Goal: Task Accomplishment & Management: Use online tool/utility

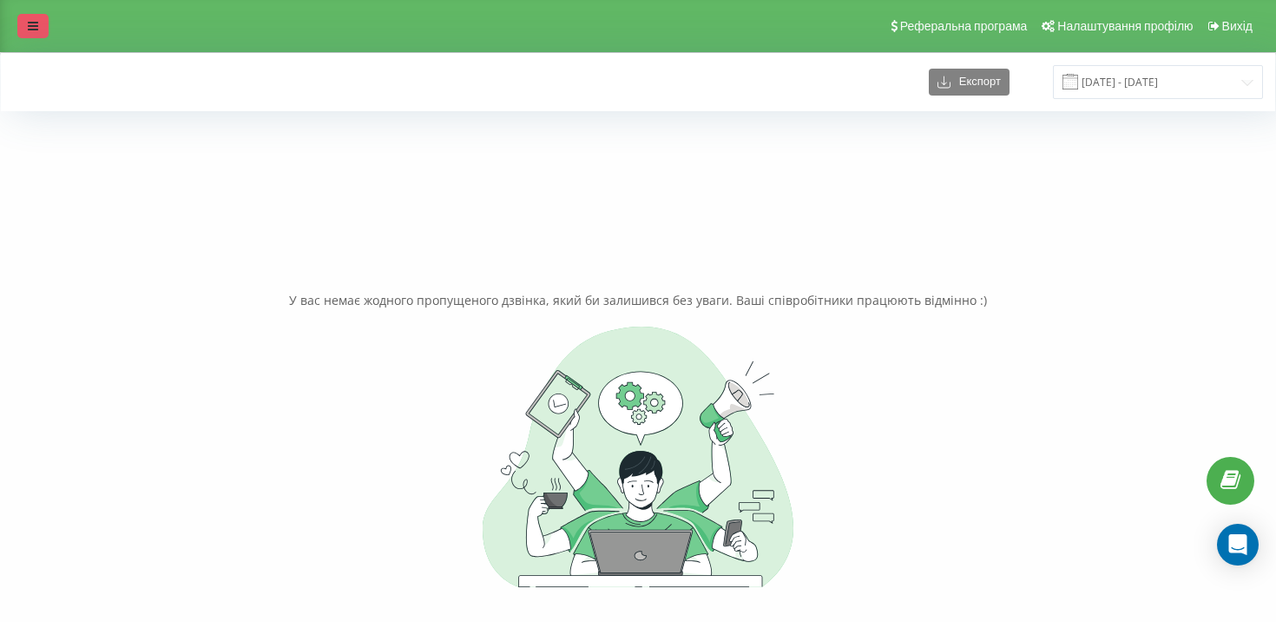
click at [40, 27] on link at bounding box center [32, 26] width 31 height 24
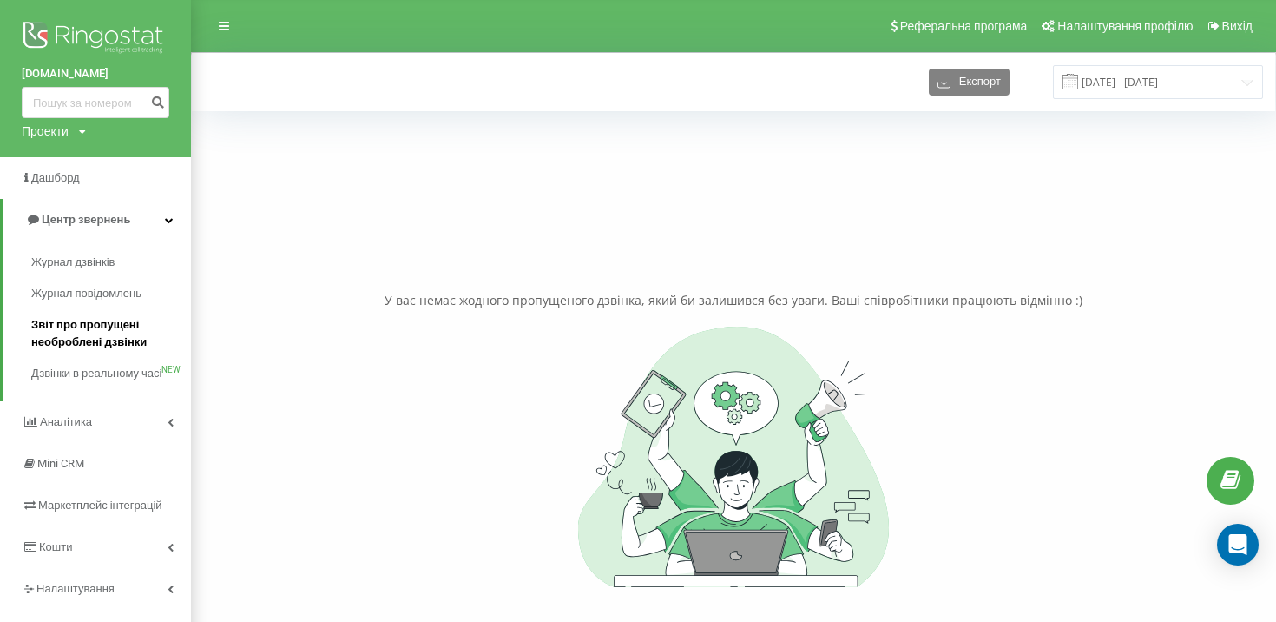
click at [122, 326] on span "Звіт про пропущені необроблені дзвінки" at bounding box center [106, 333] width 151 height 35
click at [90, 344] on span "Звіт про пропущені необроблені дзвінки" at bounding box center [106, 333] width 151 height 35
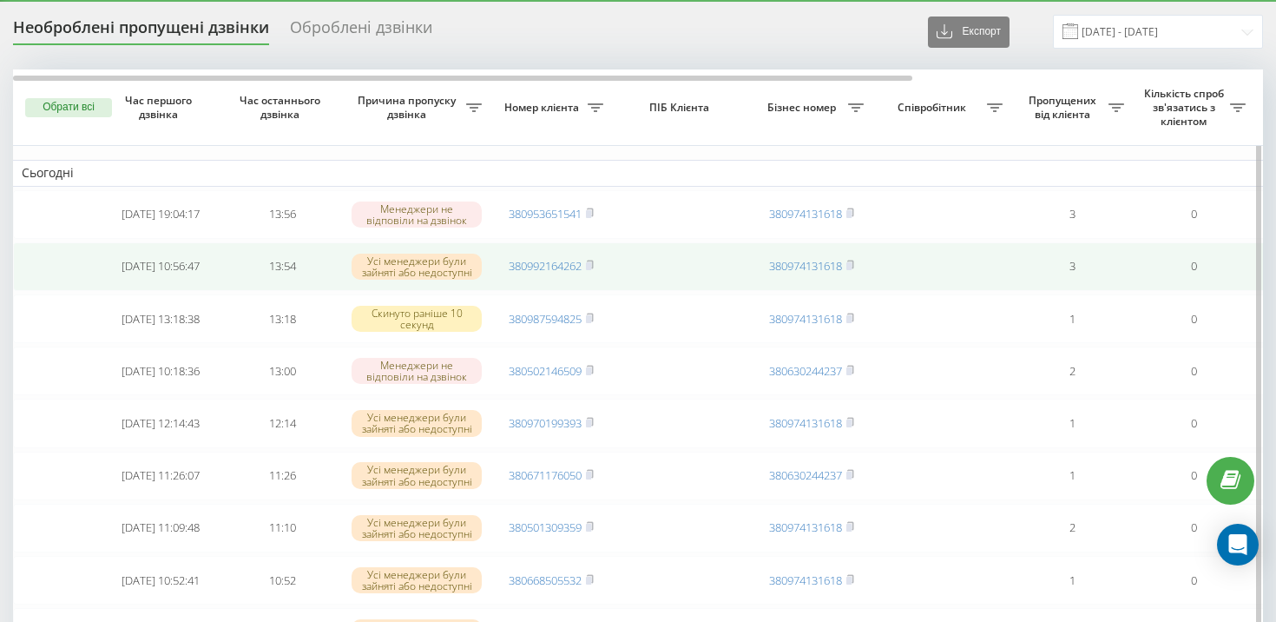
scroll to position [45, 0]
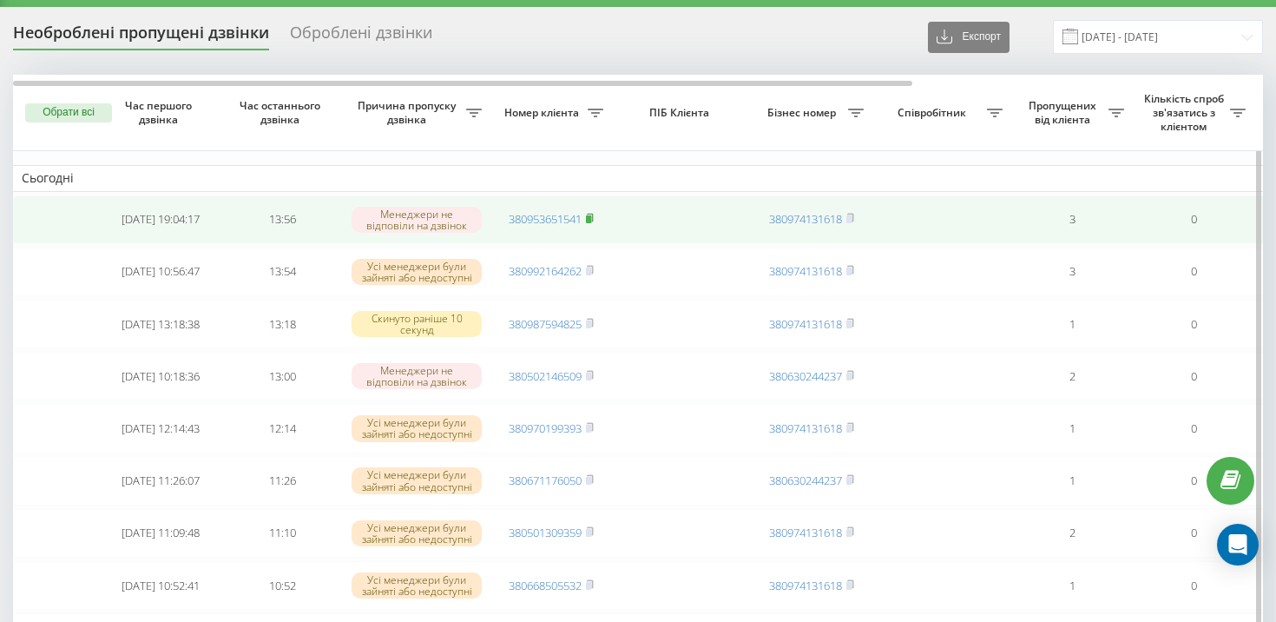
click at [590, 220] on rect at bounding box center [588, 219] width 5 height 8
click at [593, 214] on icon at bounding box center [590, 218] width 8 height 10
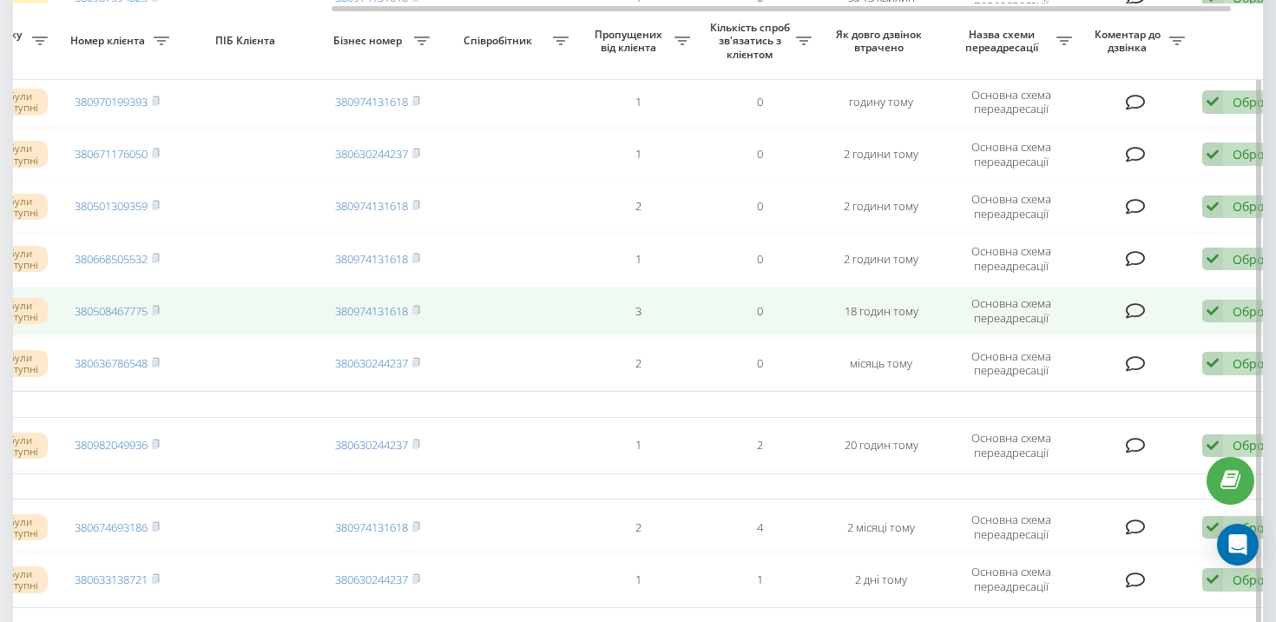
scroll to position [0, 486]
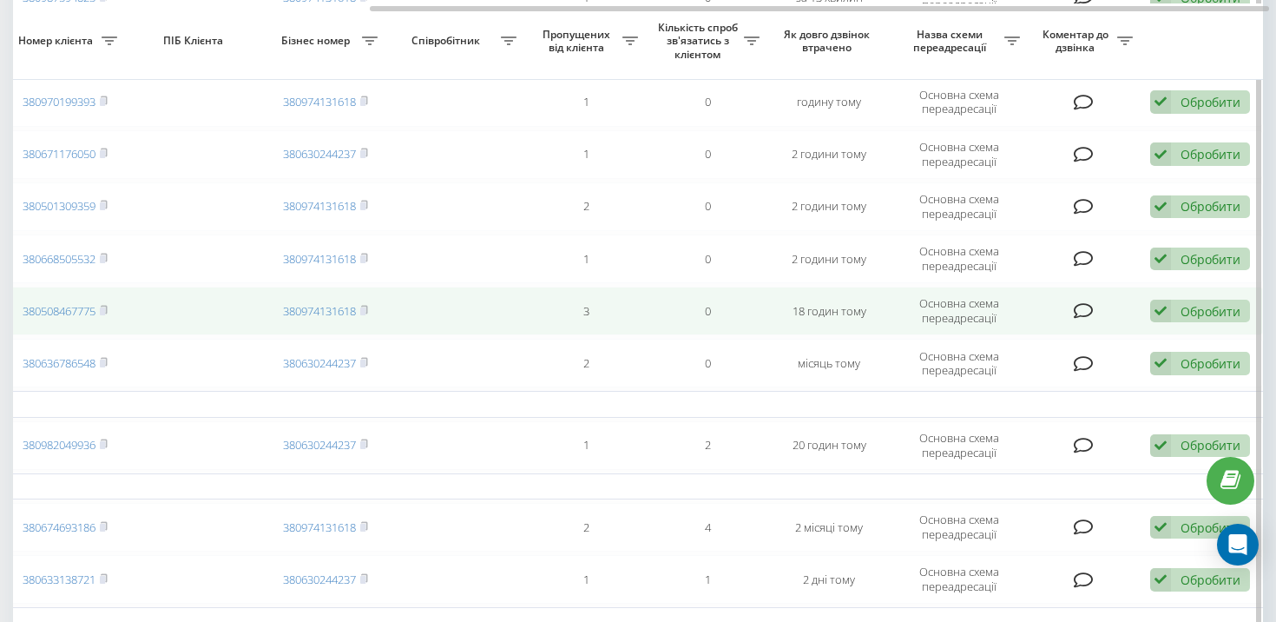
click at [1181, 311] on div "Обробити" at bounding box center [1211, 311] width 60 height 16
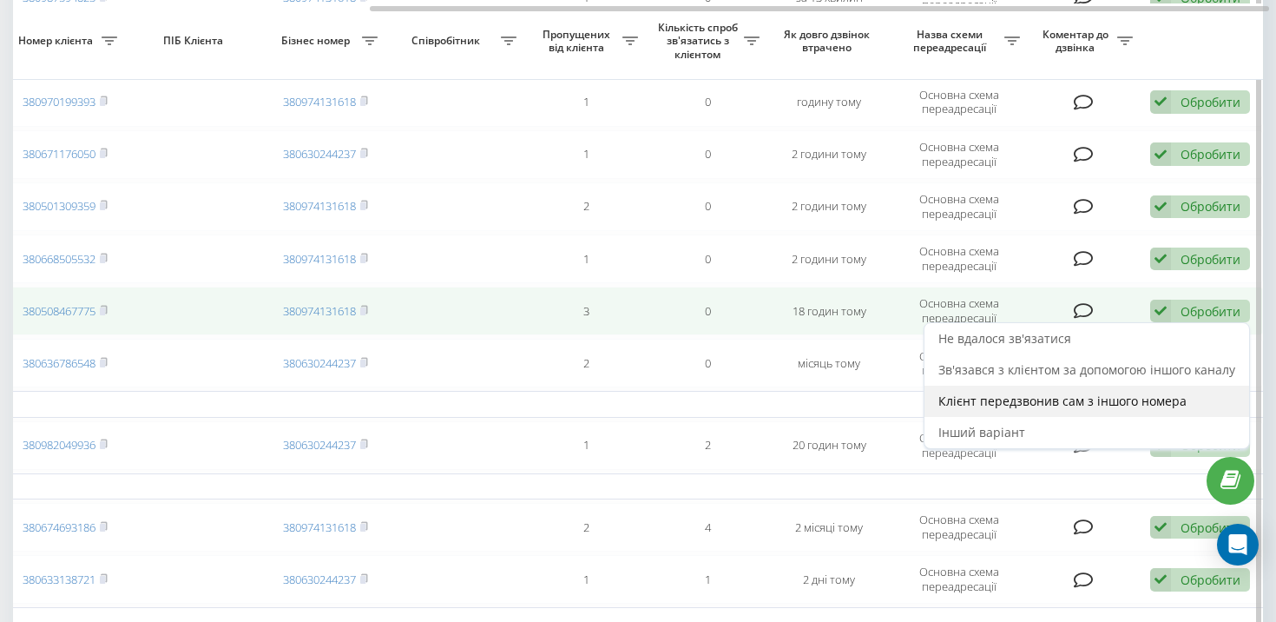
click at [1155, 393] on span "Клієнт передзвонив сам з іншого номера" at bounding box center [1063, 400] width 248 height 16
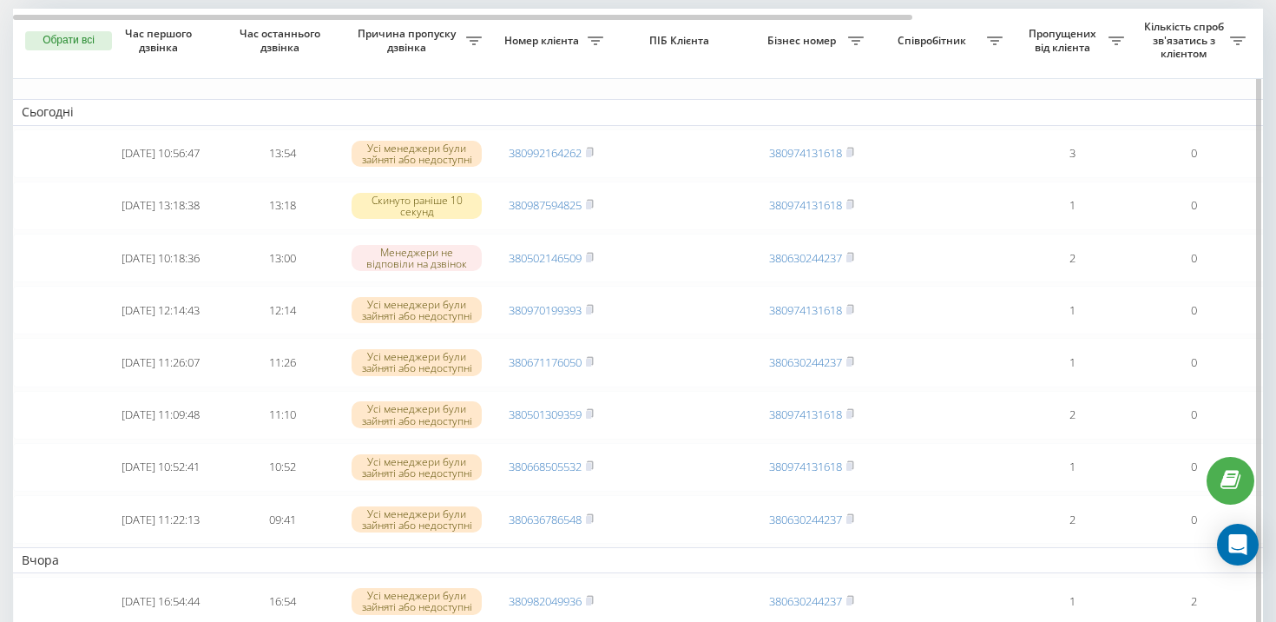
scroll to position [0, 0]
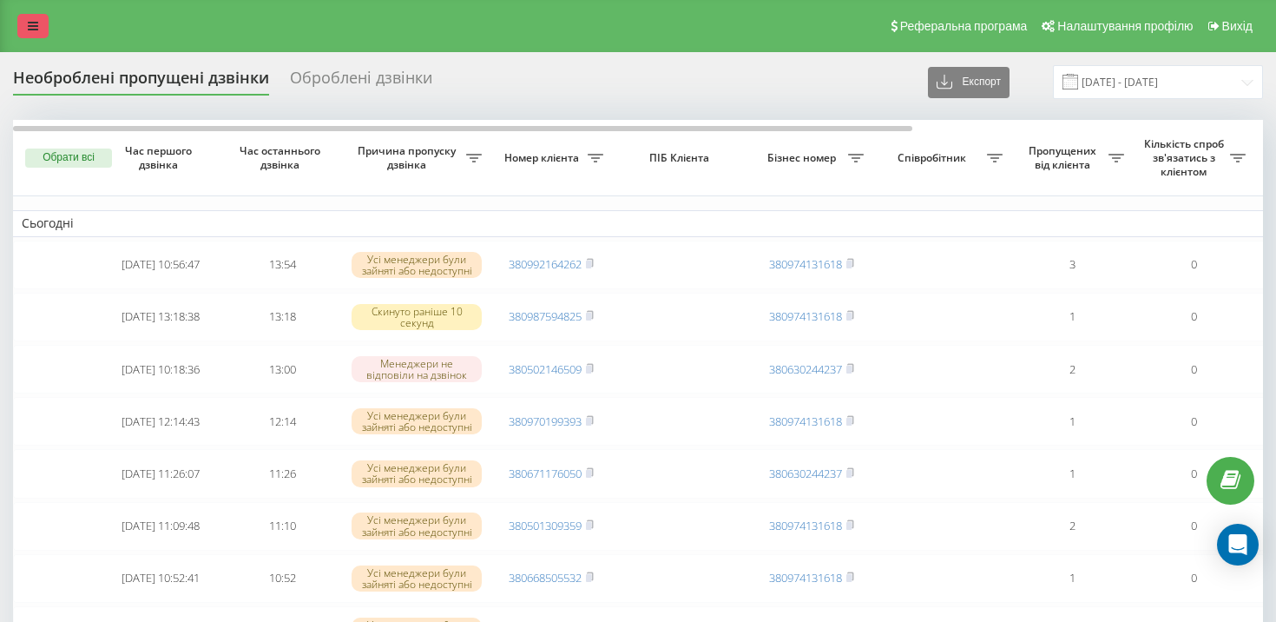
click at [43, 34] on link at bounding box center [32, 26] width 31 height 24
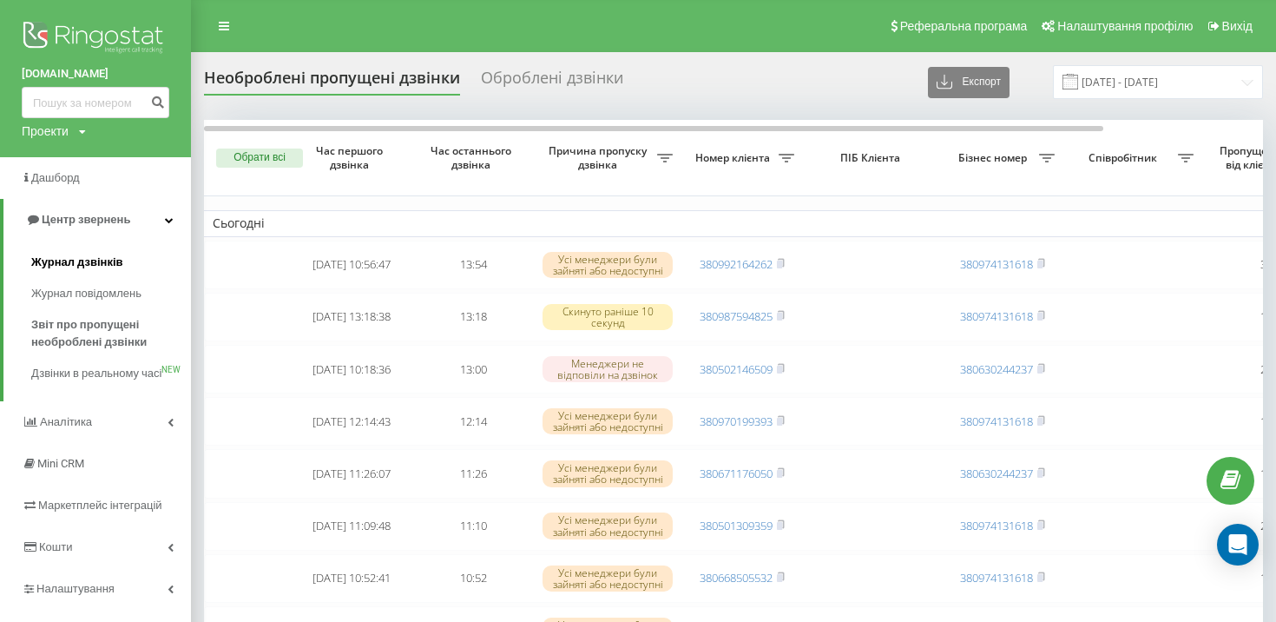
click at [110, 272] on link "Журнал дзвінків" at bounding box center [111, 262] width 160 height 31
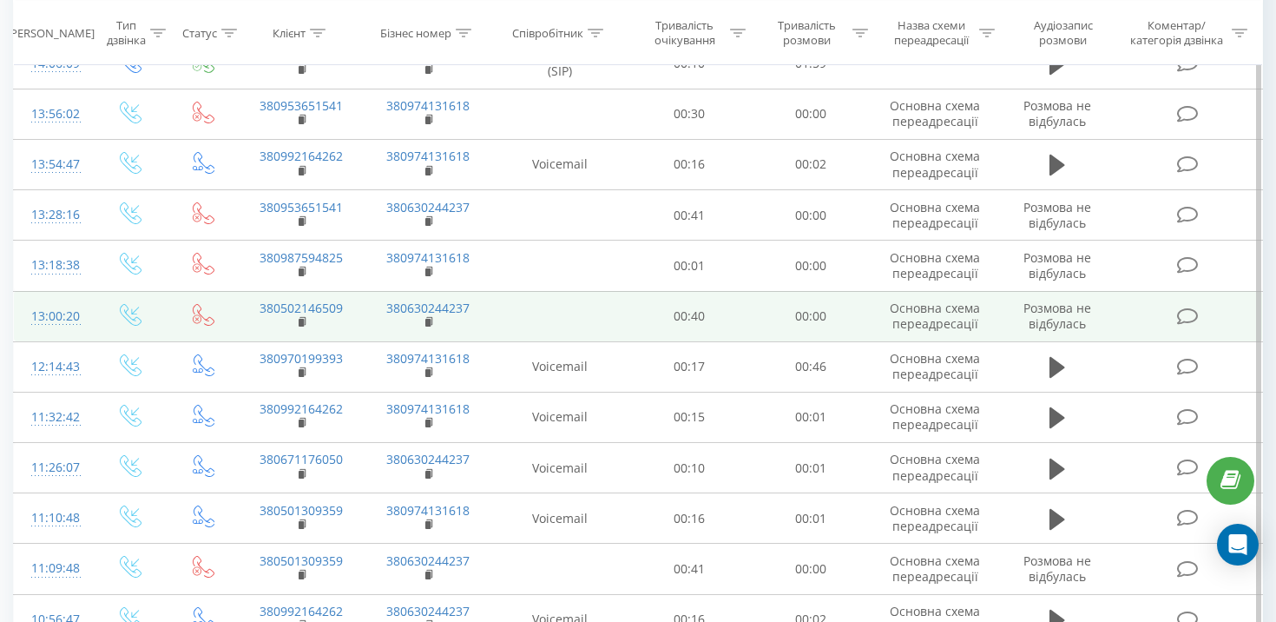
scroll to position [273, 0]
click at [306, 326] on icon at bounding box center [304, 320] width 10 height 12
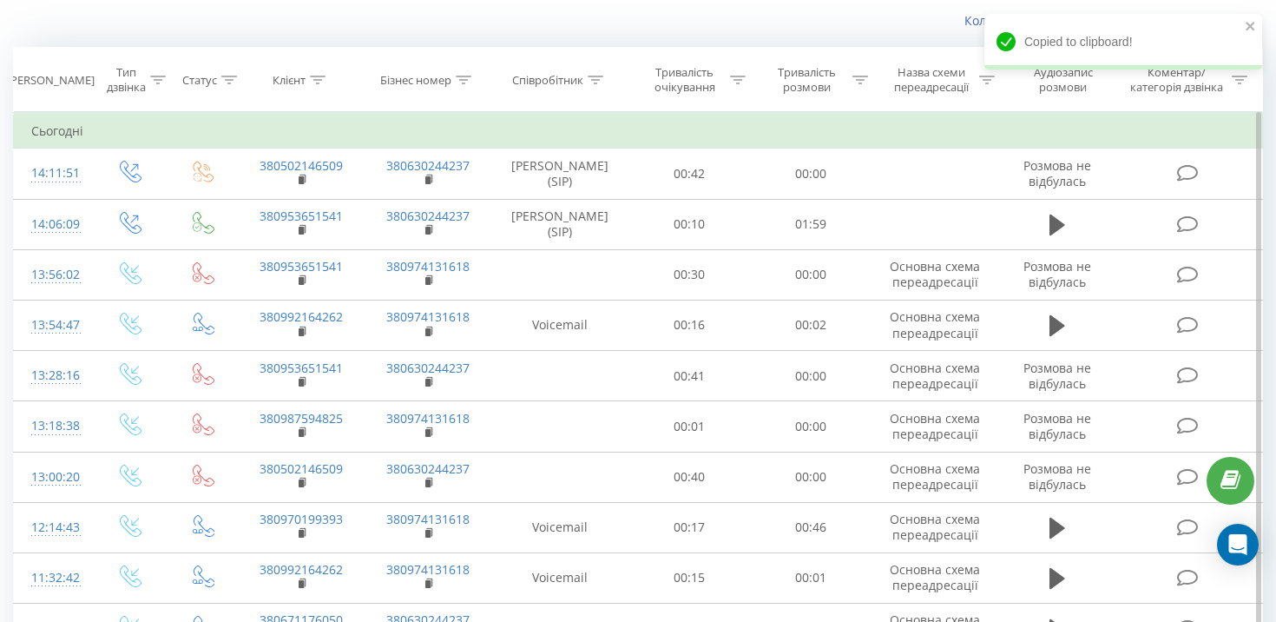
scroll to position [0, 0]
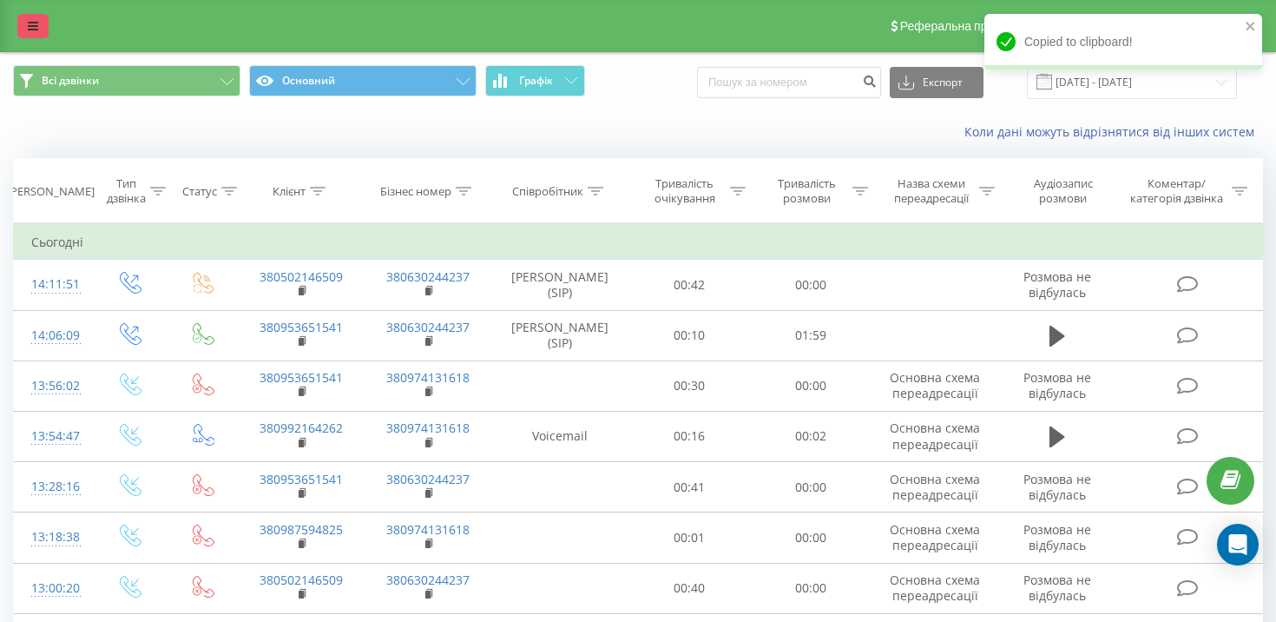
click at [38, 37] on link at bounding box center [32, 26] width 31 height 24
click at [38, 37] on div "[DOMAIN_NAME] Проекти [DOMAIN_NAME] Дашборд Центр звернень Журнал дзвінків Журн…" at bounding box center [638, 311] width 1276 height 622
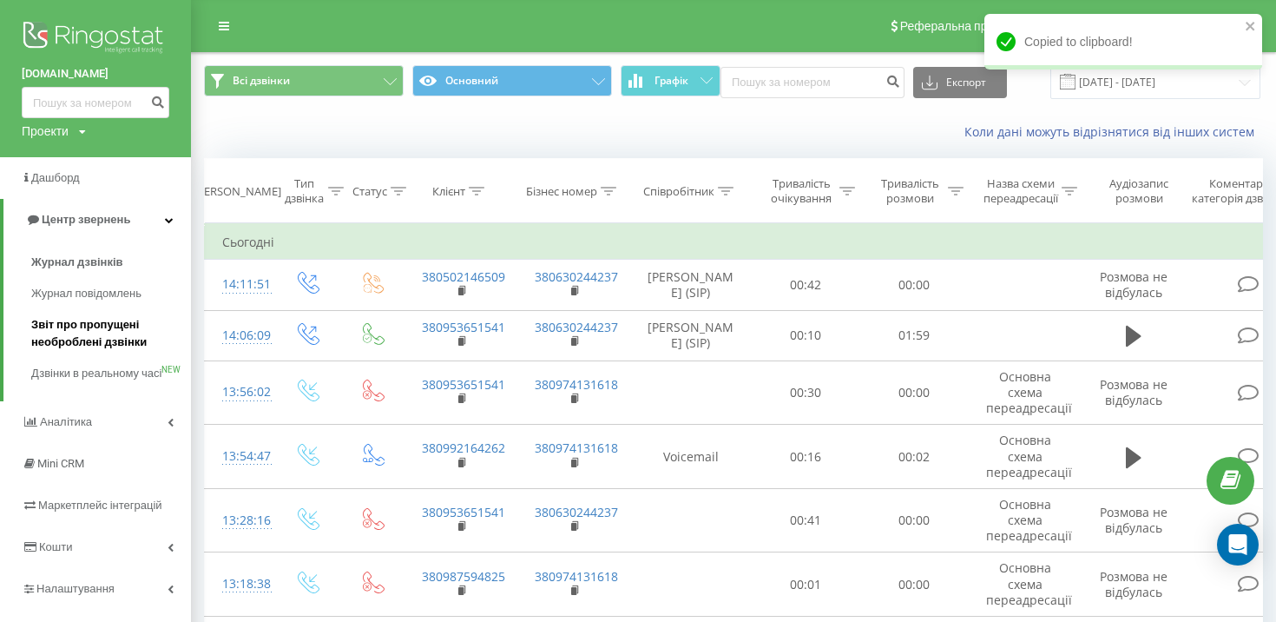
click at [129, 327] on span "Звіт про пропущені необроблені дзвінки" at bounding box center [106, 333] width 151 height 35
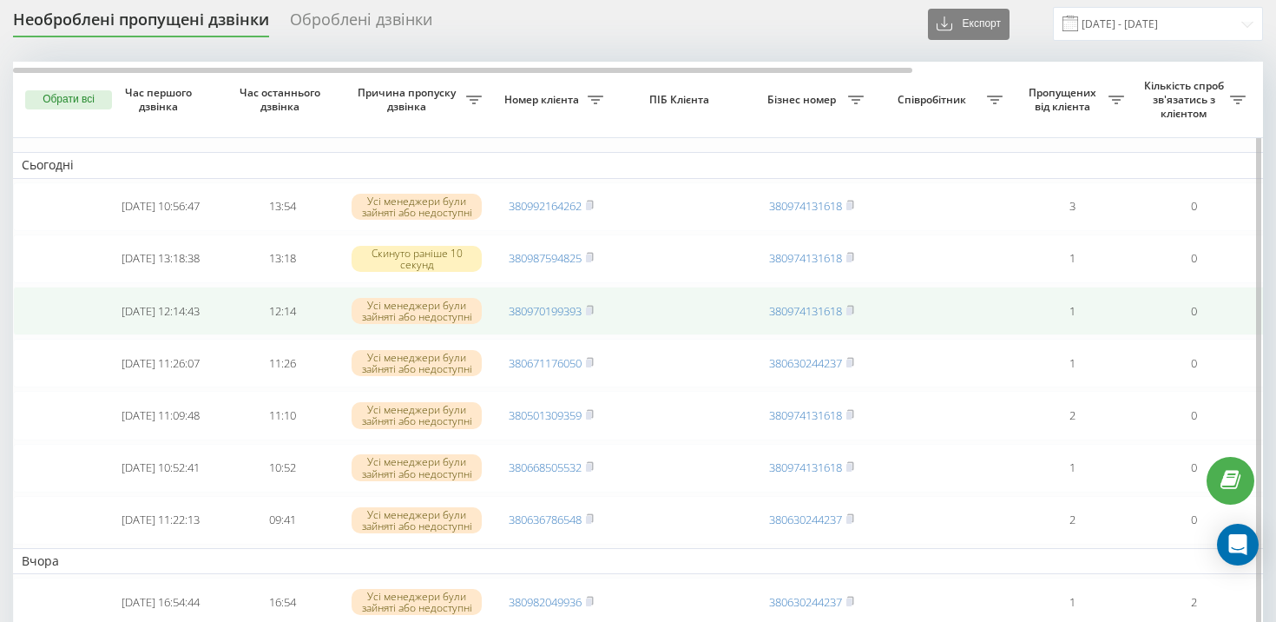
scroll to position [59, 0]
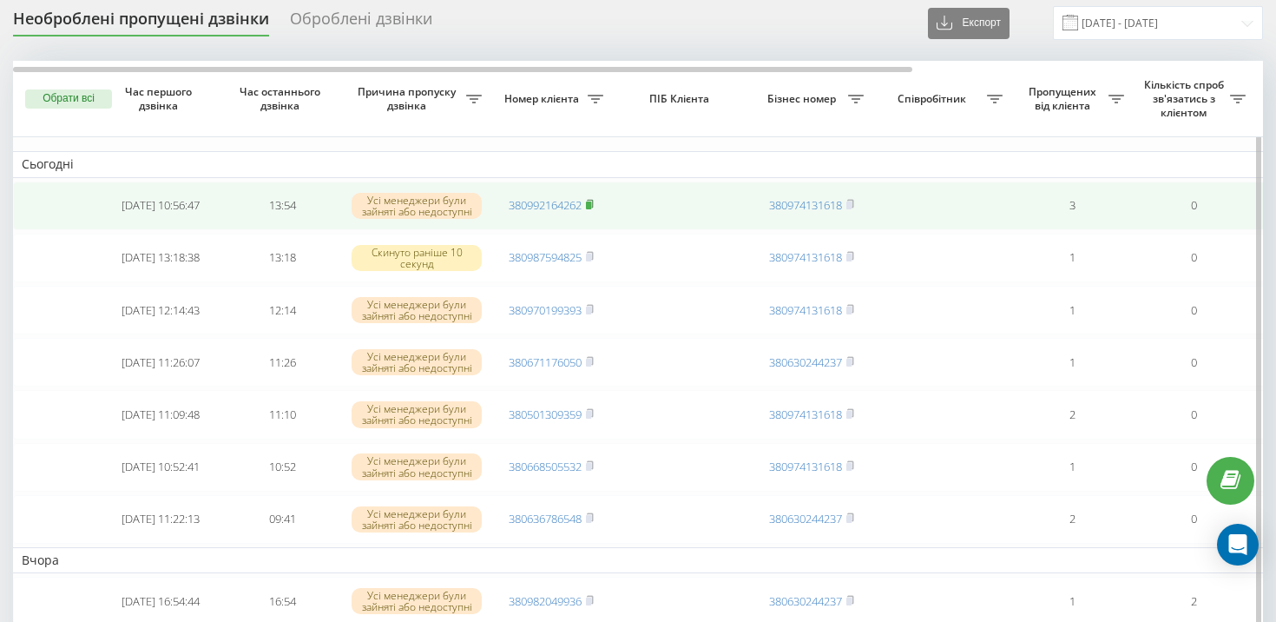
click at [591, 202] on rect at bounding box center [588, 205] width 5 height 8
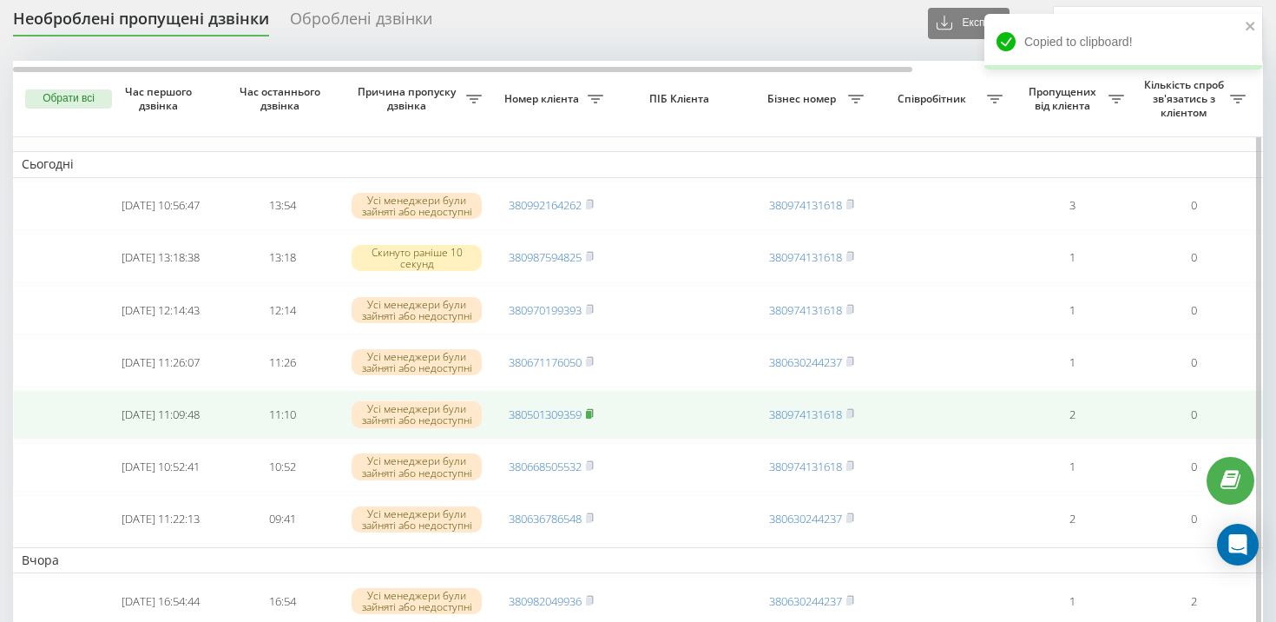
click at [593, 412] on icon at bounding box center [590, 413] width 6 height 8
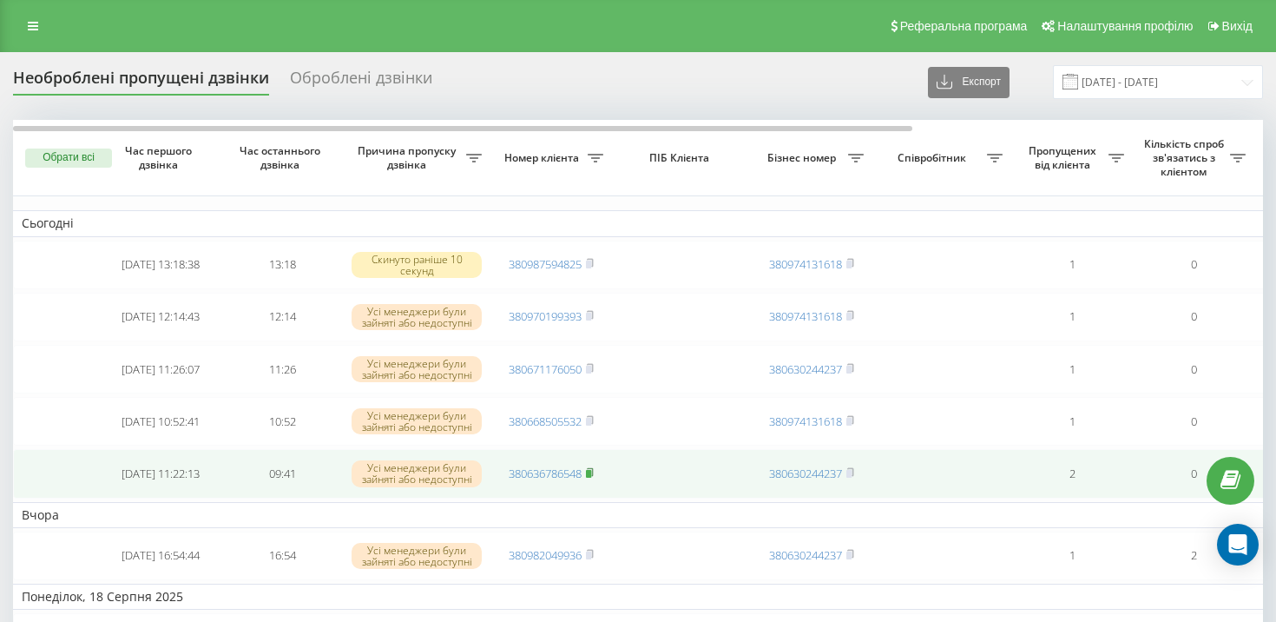
click at [593, 473] on icon at bounding box center [590, 472] width 6 height 8
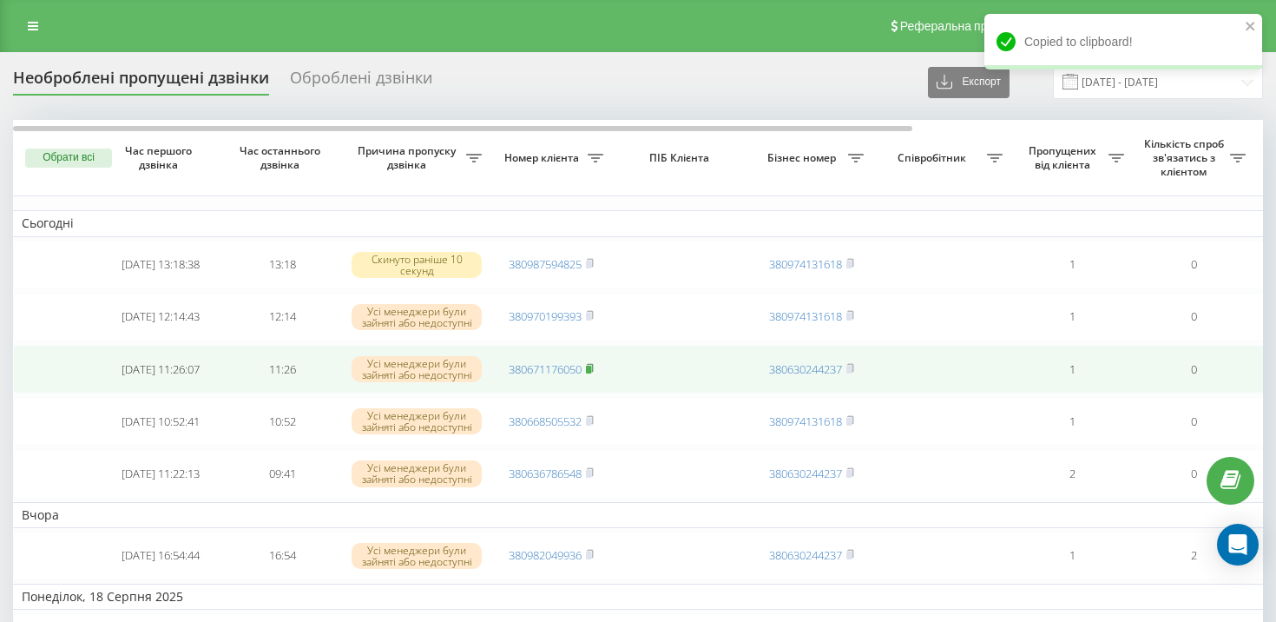
click at [591, 367] on rect at bounding box center [588, 370] width 5 height 8
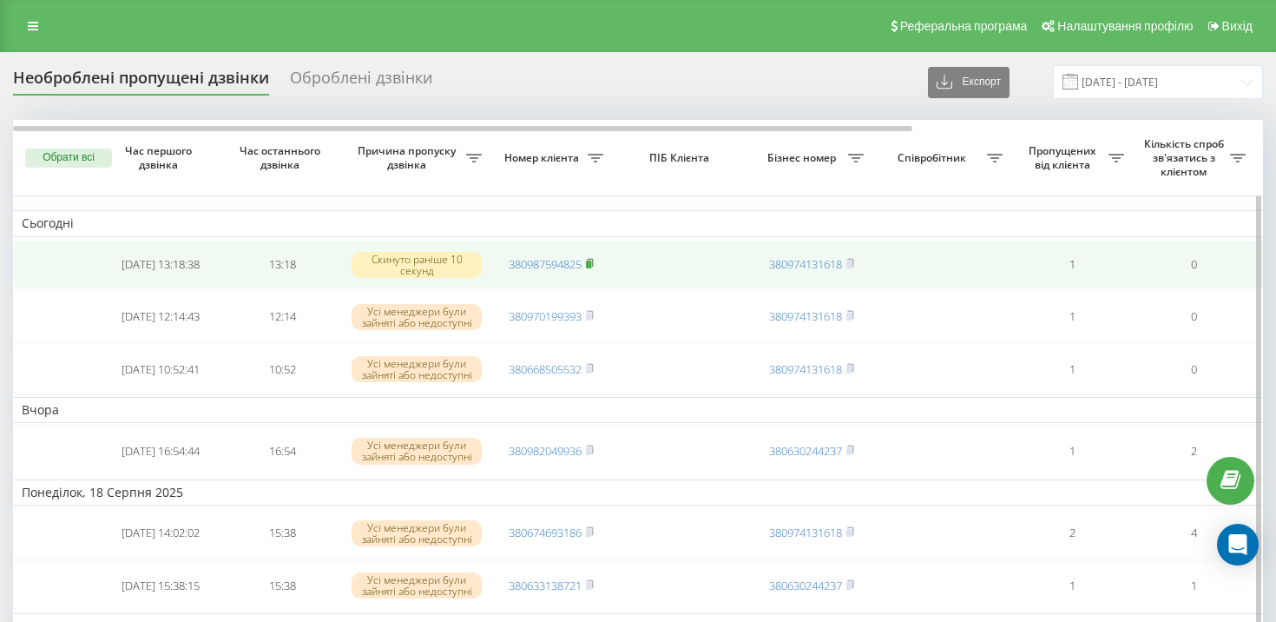
click at [594, 264] on icon at bounding box center [590, 263] width 8 height 10
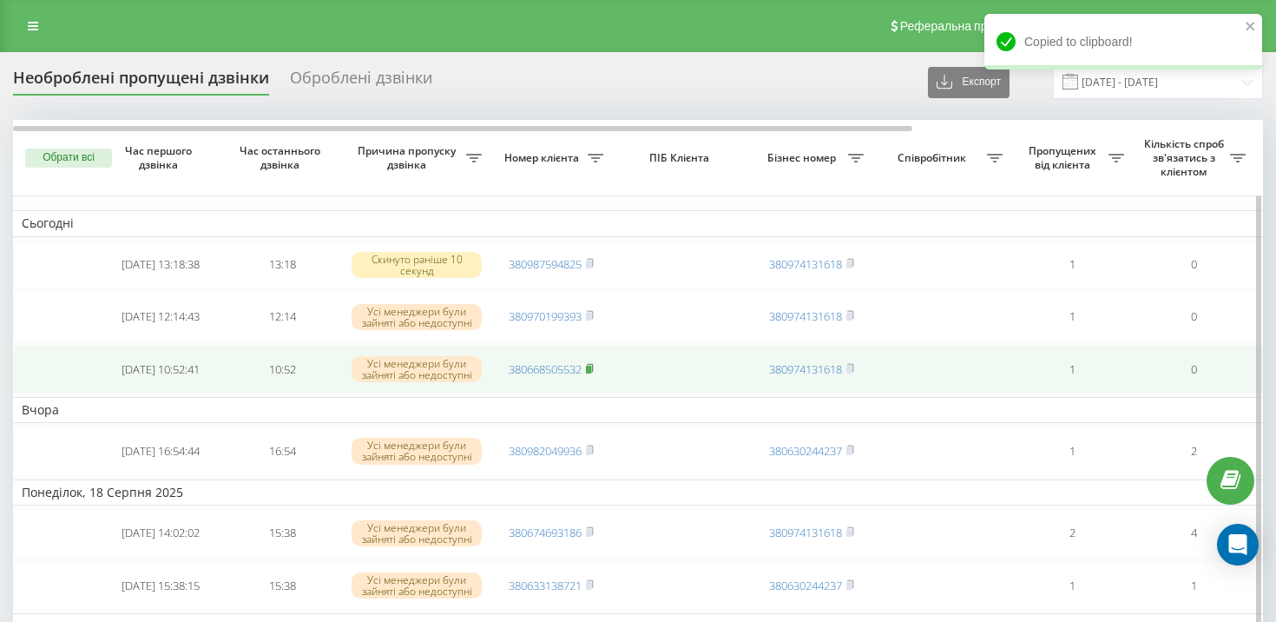
click at [590, 367] on rect at bounding box center [588, 370] width 5 height 8
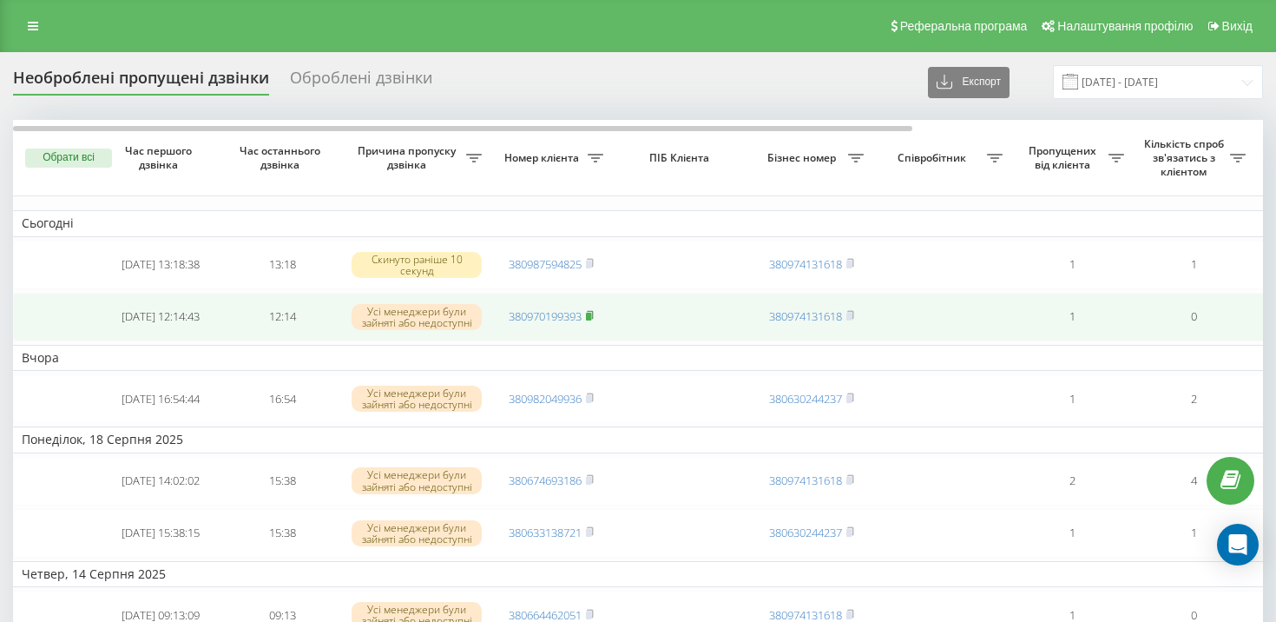
click at [593, 317] on icon at bounding box center [590, 315] width 6 height 8
